Goal: Register for event/course

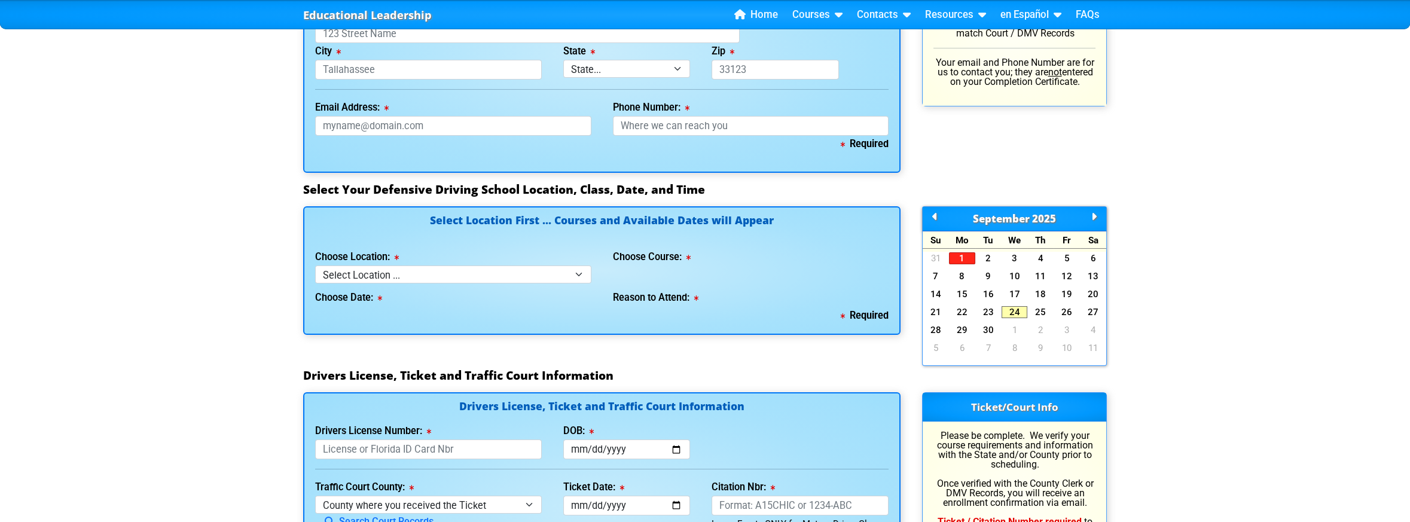
scroll to position [957, 0]
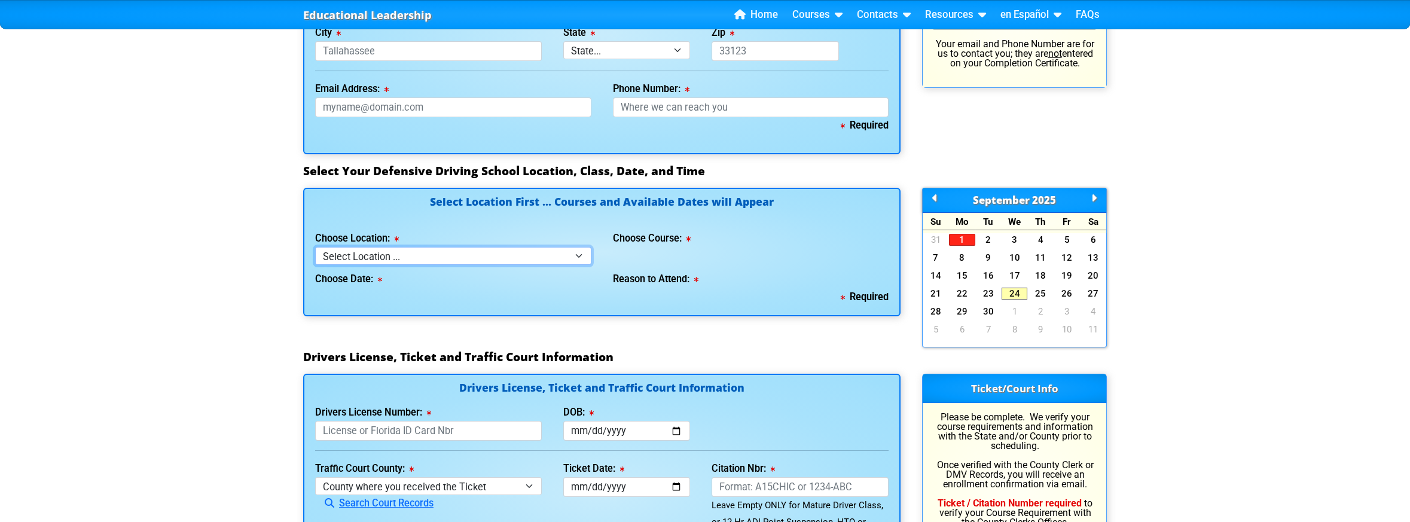
click at [578, 251] on select "Select Location ... Tampa Orlando Kissimmee [GEOGRAPHIC_DATA] - en español [GEO…" at bounding box center [453, 255] width 276 height 17
select select "3"
click at [315, 247] on select "Select Location ... Tampa Orlando Kissimmee [GEOGRAPHIC_DATA] - en español [GEO…" at bounding box center [453, 255] width 276 height 17
select select
click at [878, 250] on select "Select Course ... 4 Hour Under 25 Class (STOP or Youthful Offender) 8 Hour Aggr…" at bounding box center [751, 255] width 276 height 17
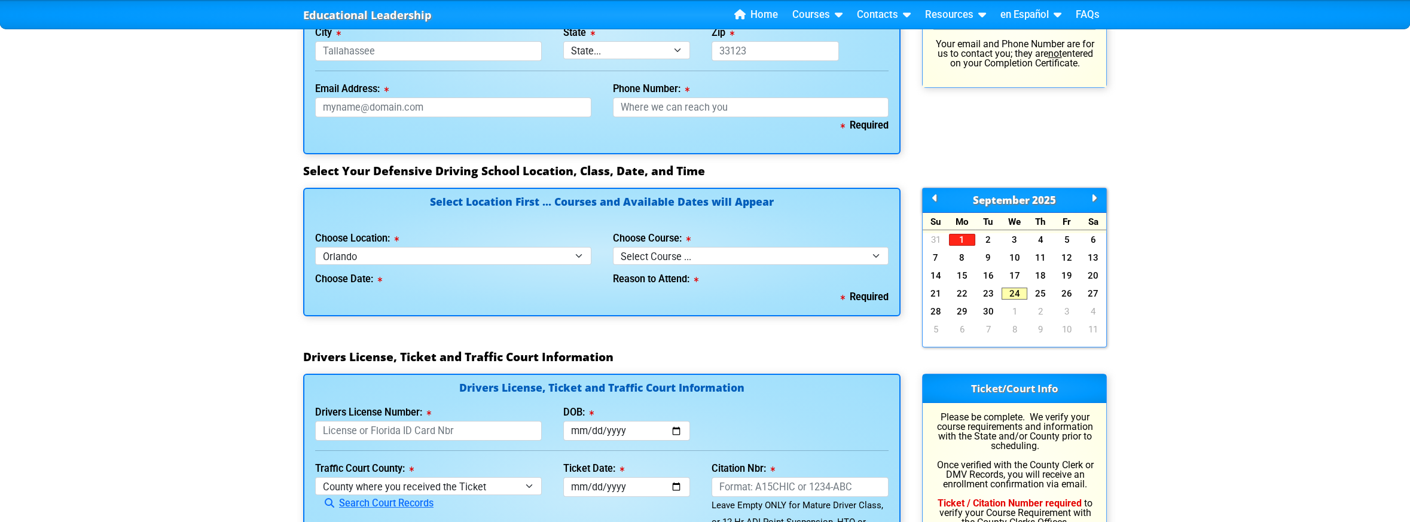
click at [788, 230] on div "Choose Course: Select Course ... 4 Hour Under 25 Class (STOP or Youthful Offend…" at bounding box center [751, 247] width 276 height 34
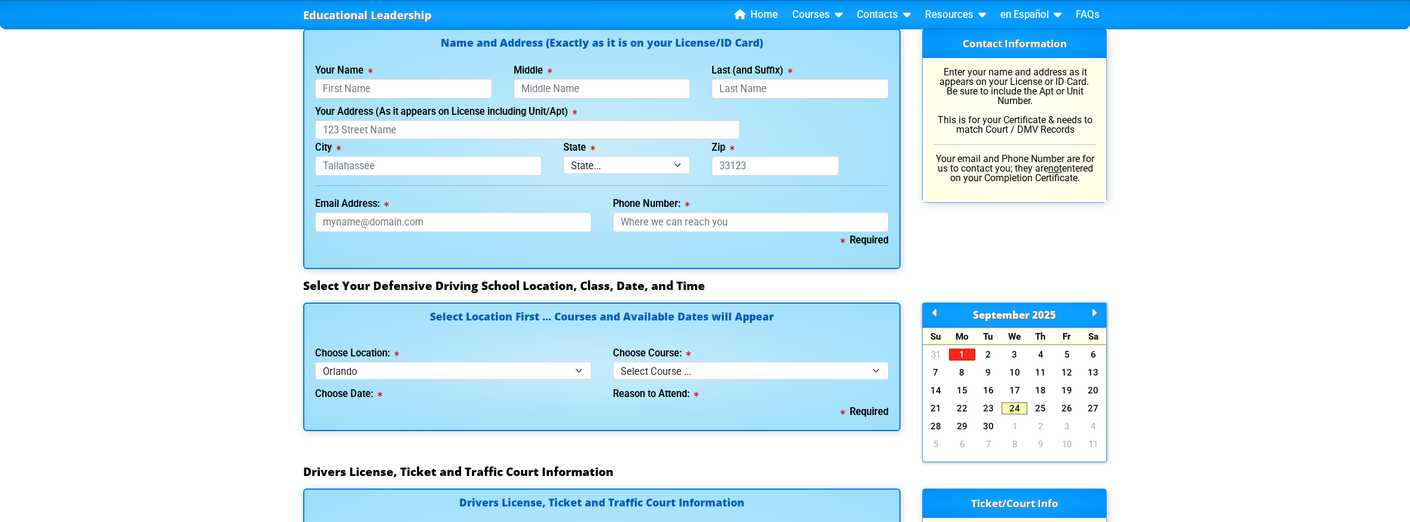
scroll to position [777, 0]
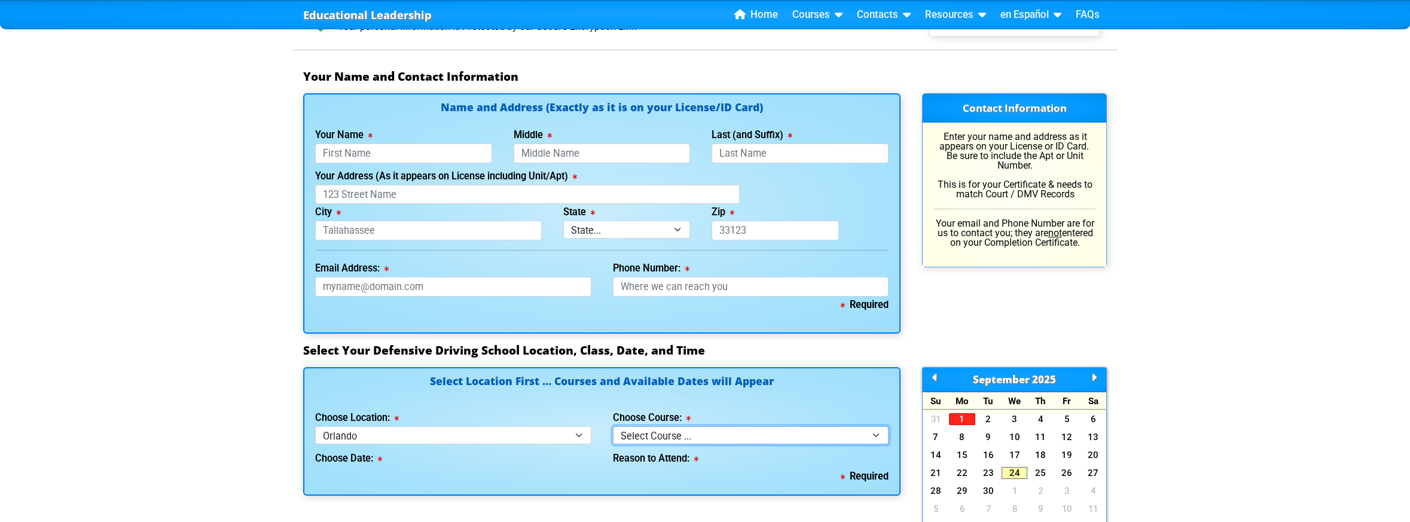
click at [744, 433] on select "Select Course ... 4 Hour Under 25 Class (STOP or Youthful Offender) 8 Hour Aggr…" at bounding box center [751, 434] width 276 height 17
click at [810, 18] on link "Courses" at bounding box center [818, 15] width 60 height 18
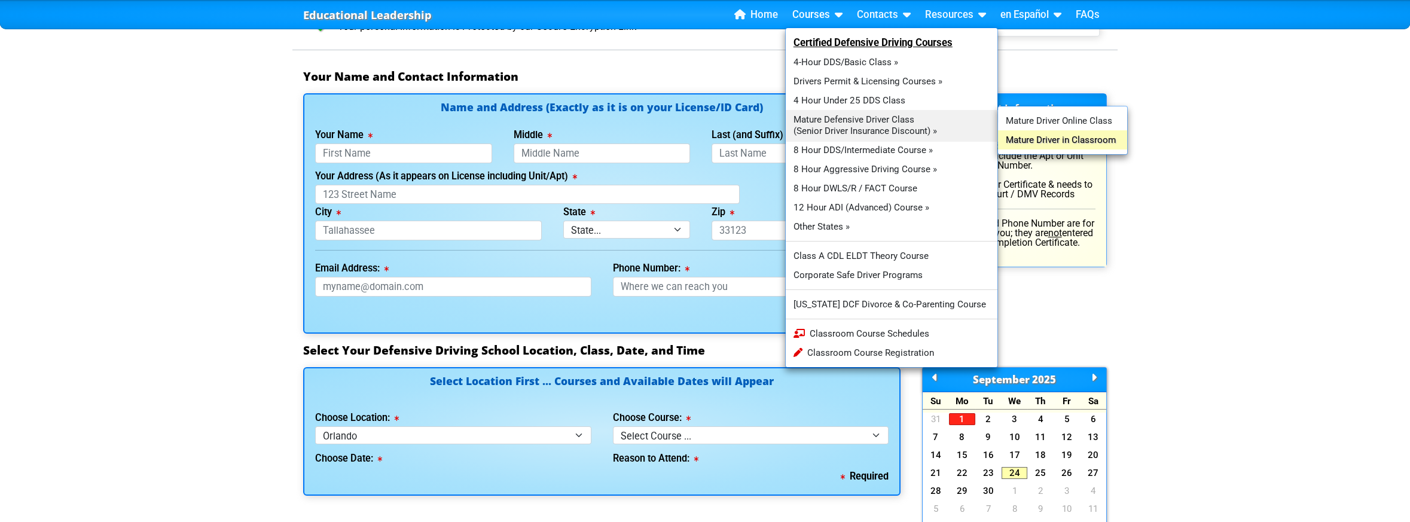
click at [1006, 140] on link "Mature Driver in Classroom" at bounding box center [1062, 139] width 129 height 19
click at [1006, 140] on p "Enter your name and address as it appears on your License or ID Card. Be sure t…" at bounding box center [1014, 165] width 162 height 67
